Goal: Task Accomplishment & Management: Manage account settings

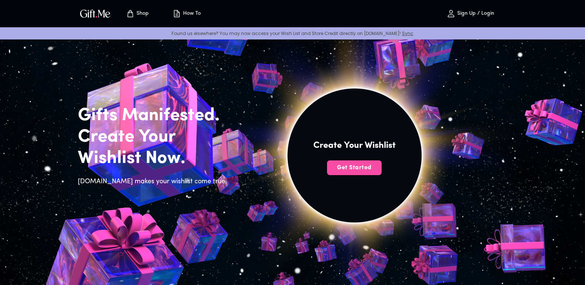
click at [349, 172] on span "Get Started" at bounding box center [354, 168] width 55 height 8
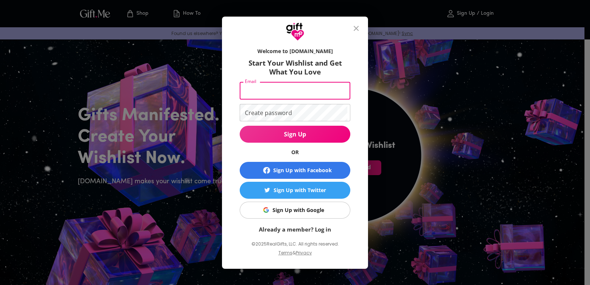
click at [308, 97] on input "Email" at bounding box center [294, 90] width 108 height 17
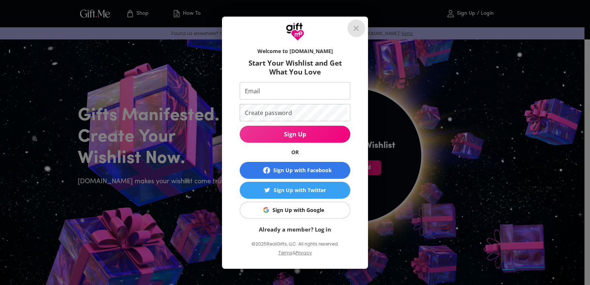
click at [356, 32] on icon "close" at bounding box center [356, 28] width 9 height 9
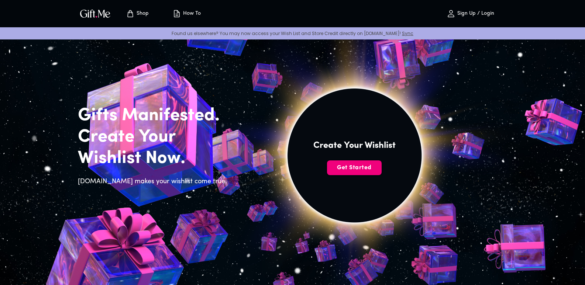
click at [357, 168] on span "Get Started" at bounding box center [354, 168] width 55 height 8
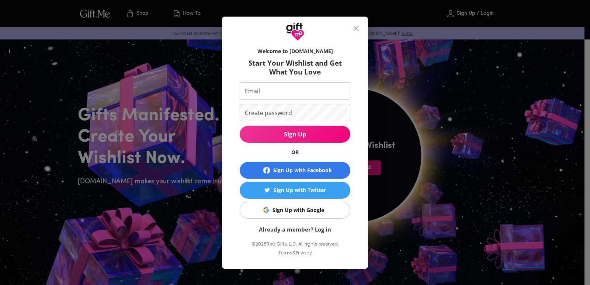
click at [305, 211] on div "Sign Up with Google" at bounding box center [299, 210] width 52 height 8
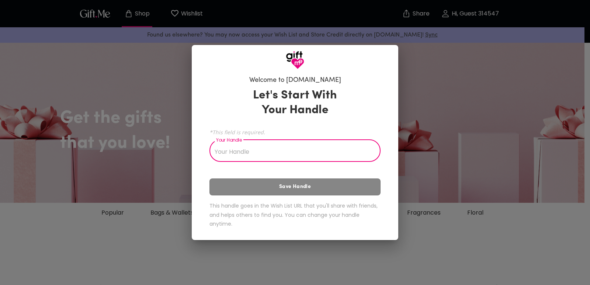
click at [259, 148] on input "Your Handle" at bounding box center [291, 151] width 163 height 21
click at [274, 149] on input "Your Handle" at bounding box center [291, 151] width 163 height 21
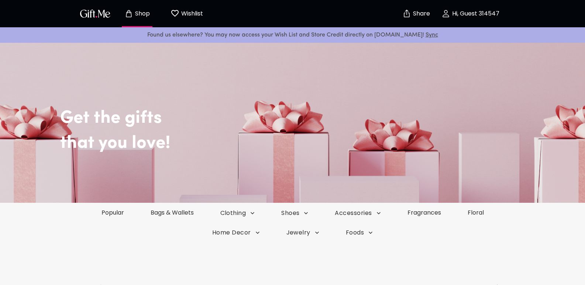
click at [493, 11] on p "Hi, Guest 314547" at bounding box center [474, 14] width 49 height 6
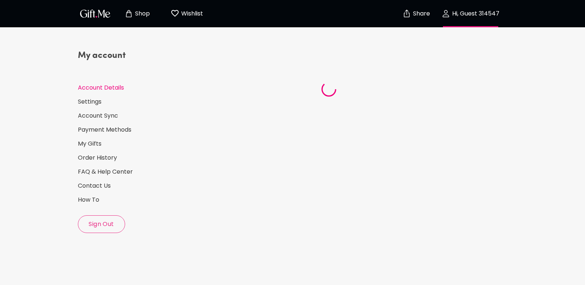
select select "US"
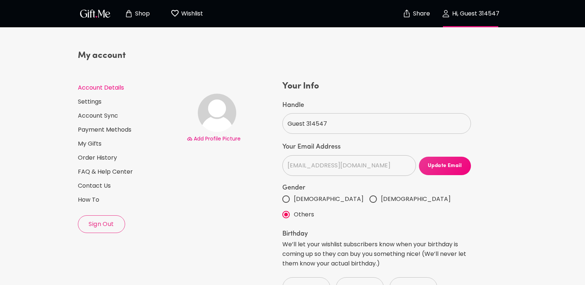
click at [114, 224] on span "Sign Out" at bounding box center [101, 224] width 46 height 8
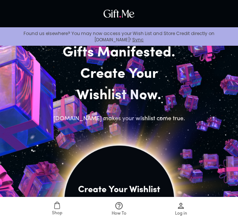
scroll to position [37, 0]
